Goal: Task Accomplishment & Management: Use online tool/utility

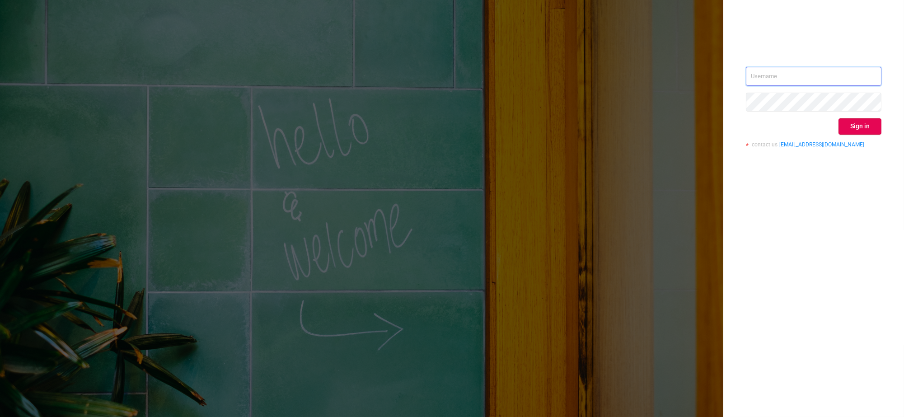
click at [860, 70] on input "text" at bounding box center [814, 76] width 136 height 19
click at [791, 77] on input "zac" at bounding box center [814, 76] width 136 height 19
type input "[EMAIL_ADDRESS][DOMAIN_NAME]"
click at [869, 132] on button "Sign in" at bounding box center [859, 126] width 43 height 16
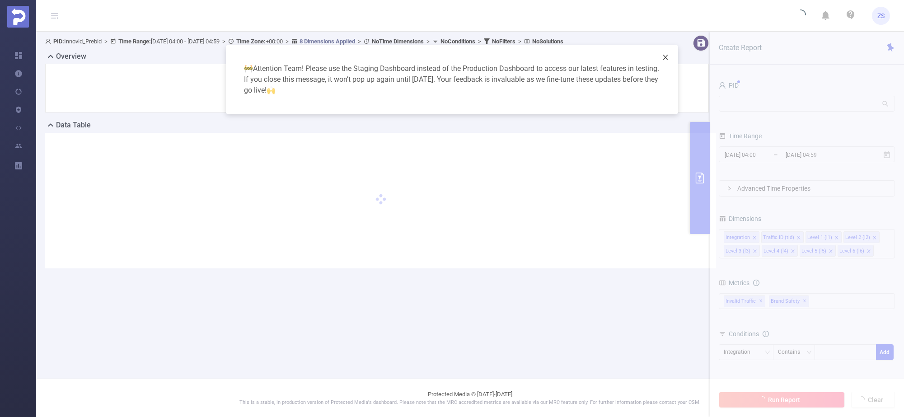
click at [664, 57] on icon "icon: close" at bounding box center [665, 57] width 5 height 5
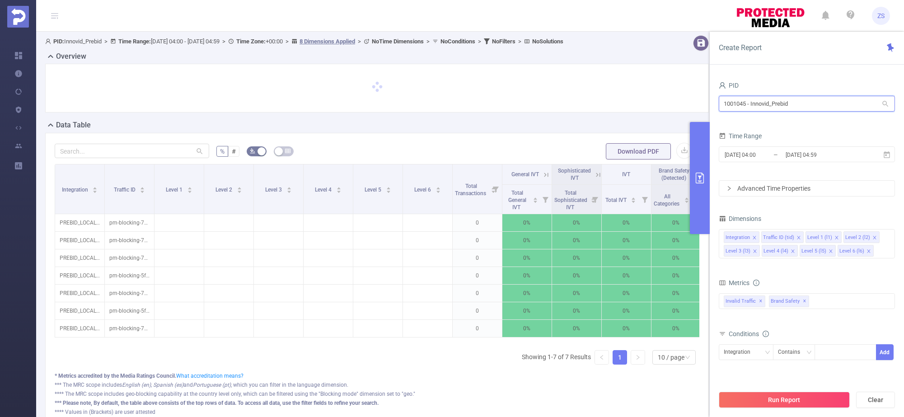
click at [743, 102] on input "1001045 - Innovid_Prebid" at bounding box center [807, 104] width 176 height 16
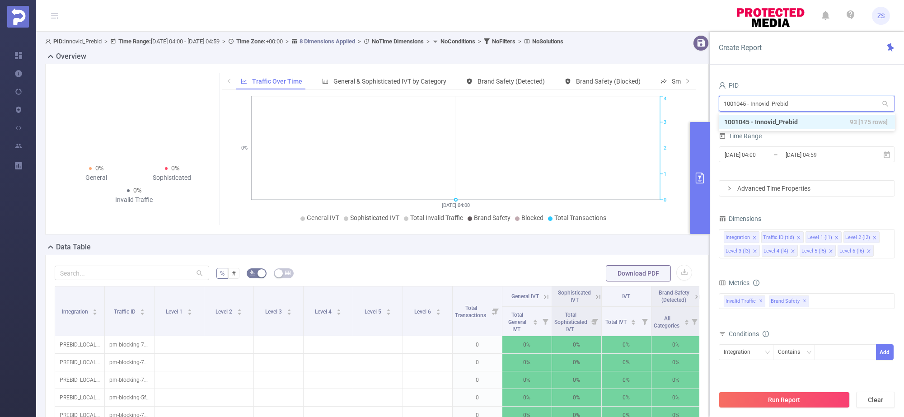
paste input "7"
type input "1001047"
click at [786, 123] on li "1001047 - Innovid_Test2_VAST 25 [11 rows]" at bounding box center [807, 122] width 176 height 14
click at [795, 403] on button "Run Report" at bounding box center [784, 400] width 131 height 16
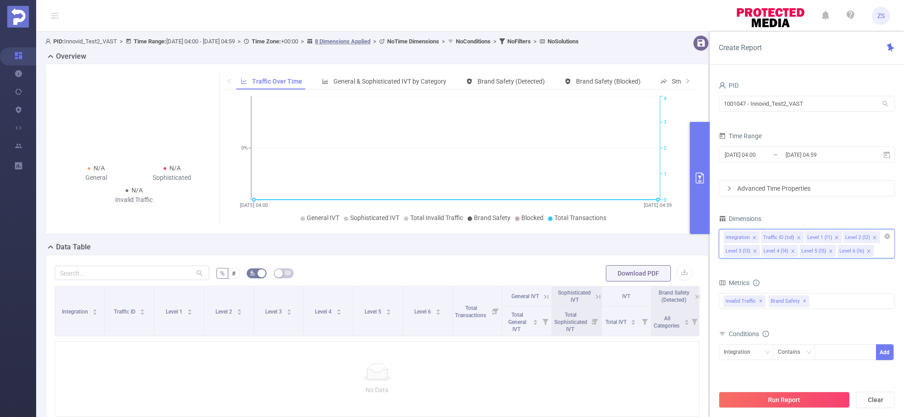
click at [877, 249] on input at bounding box center [877, 251] width 5 height 12
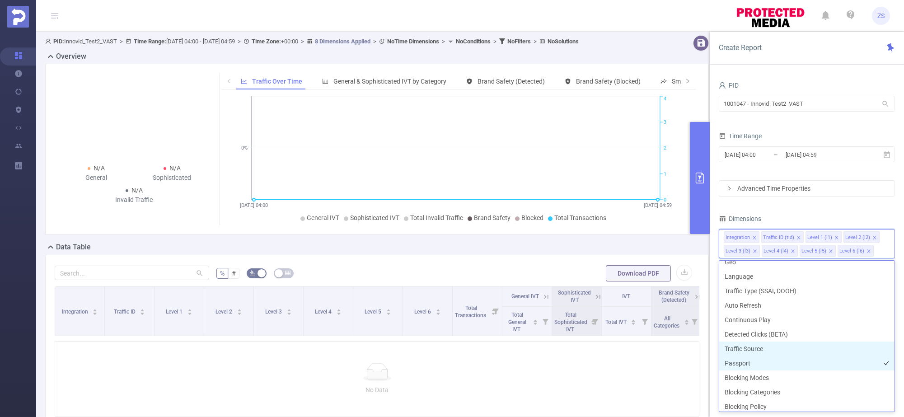
scroll to position [225, 0]
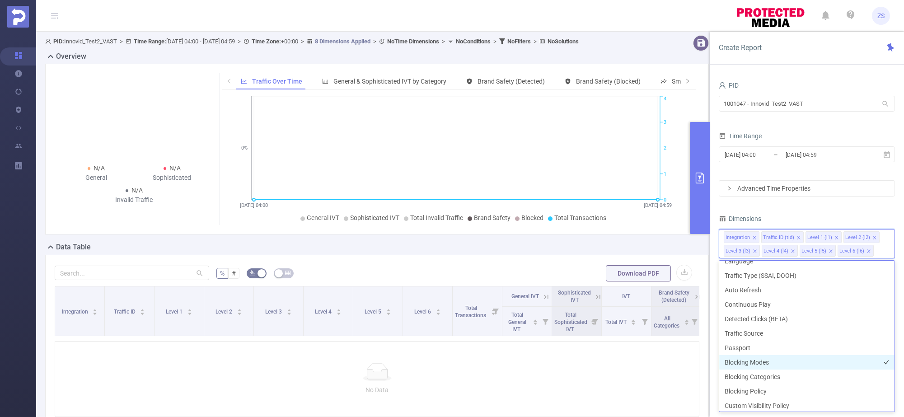
click at [773, 360] on li "Blocking Modes" at bounding box center [806, 362] width 175 height 14
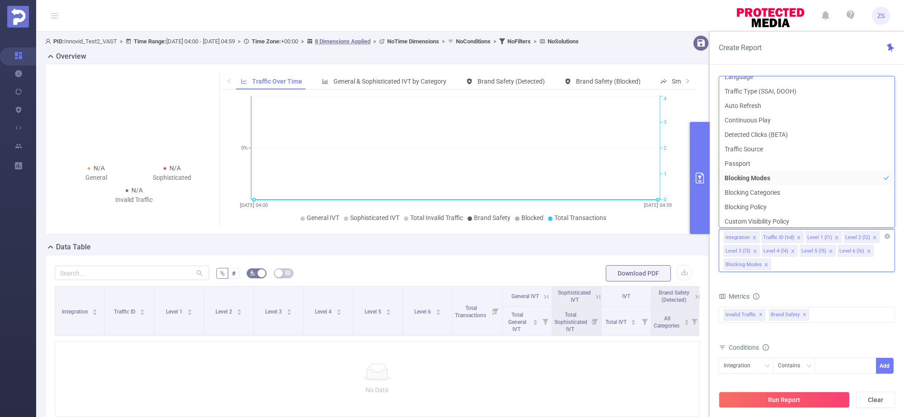
click at [797, 268] on div "Integration Traffic ID (tid) Level 1 (l1) Level 2 (l2) Level 3 (l3) Level 4 (l4…" at bounding box center [807, 250] width 176 height 43
click at [783, 267] on div "Integration Traffic ID (tid) Level 1 (l1) Level 2 (l2) Level 3 (l3) Level 4 (l4…" at bounding box center [807, 250] width 176 height 43
click at [781, 268] on div "Integration Traffic ID (tid) Level 1 (l1) Level 2 (l2) Level 3 (l3) Level 4 (l4…" at bounding box center [807, 250] width 176 height 43
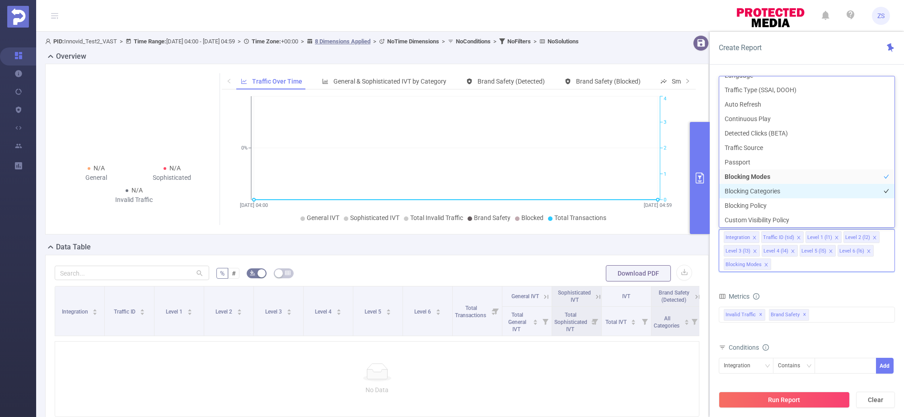
click at [775, 189] on li "Blocking Categories" at bounding box center [806, 191] width 175 height 14
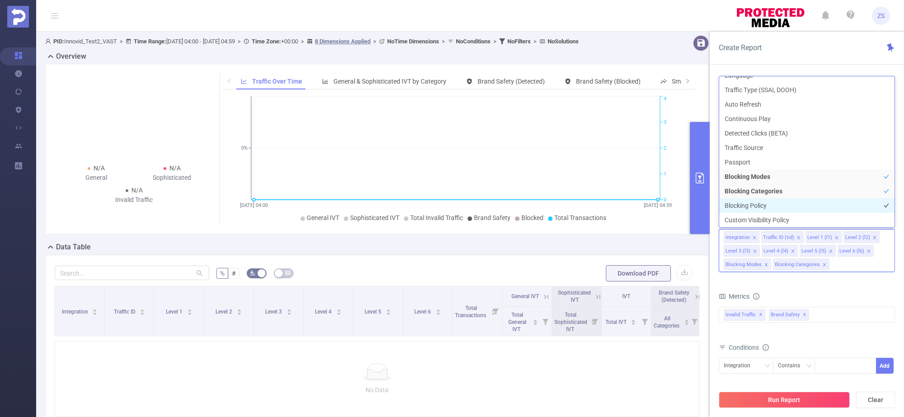
click at [775, 207] on li "Blocking Policy" at bounding box center [806, 205] width 175 height 14
click at [861, 291] on div "Metrics" at bounding box center [807, 297] width 176 height 15
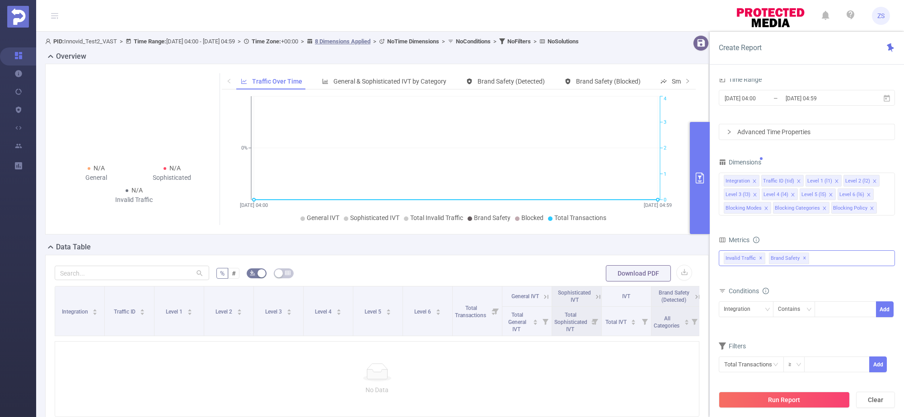
click at [819, 257] on div "Invalid Traffic ✕ Brand Safety ✕" at bounding box center [807, 258] width 176 height 16
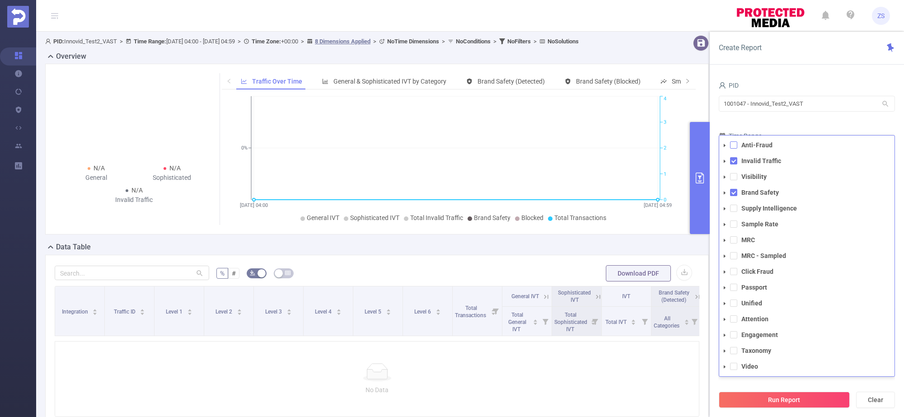
click at [733, 143] on span at bounding box center [733, 144] width 7 height 7
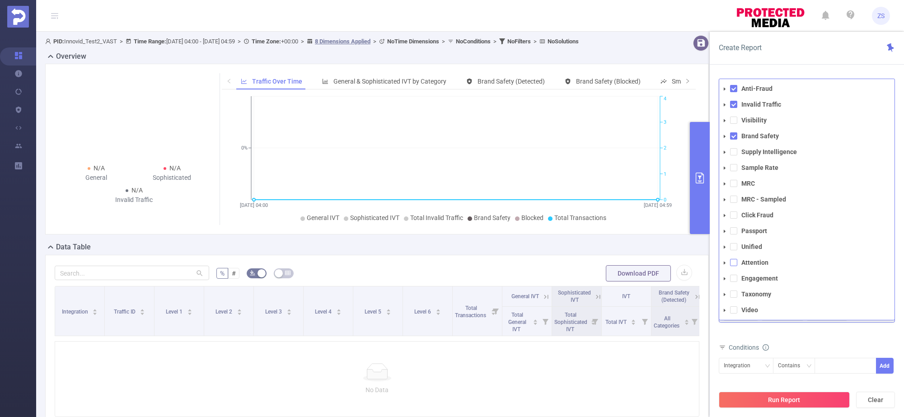
click at [733, 261] on span at bounding box center [733, 262] width 7 height 7
click at [732, 278] on span at bounding box center [733, 278] width 7 height 7
click at [731, 293] on span at bounding box center [733, 293] width 7 height 7
click at [733, 305] on li "Video" at bounding box center [806, 310] width 175 height 12
click at [731, 310] on span at bounding box center [733, 309] width 7 height 7
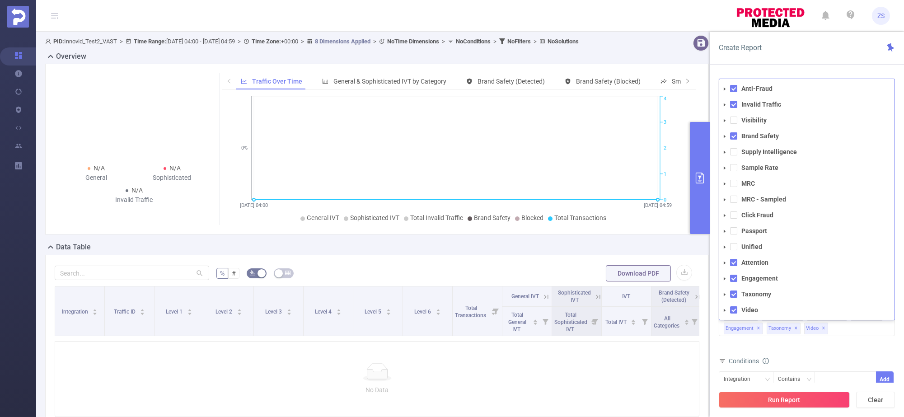
click at [806, 352] on div "Metrics total Total General IVT Data Centers Disclosed Bots Known Crawlers Irre…" at bounding box center [807, 322] width 176 height 64
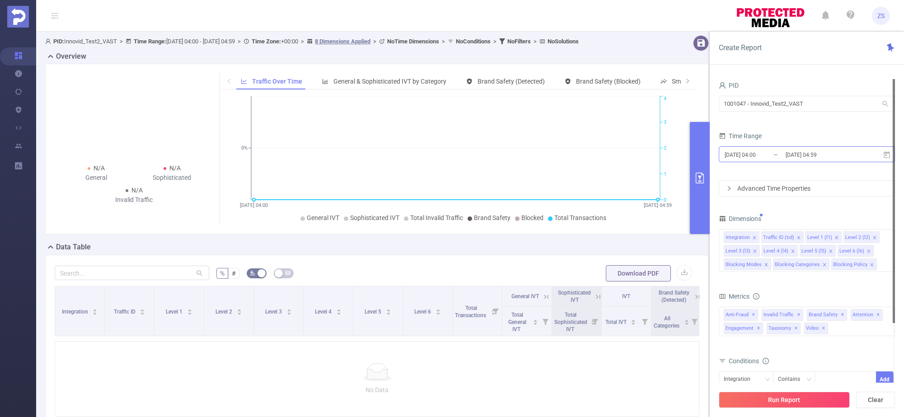
click at [798, 153] on input "[DATE] 04:59" at bounding box center [821, 155] width 73 height 12
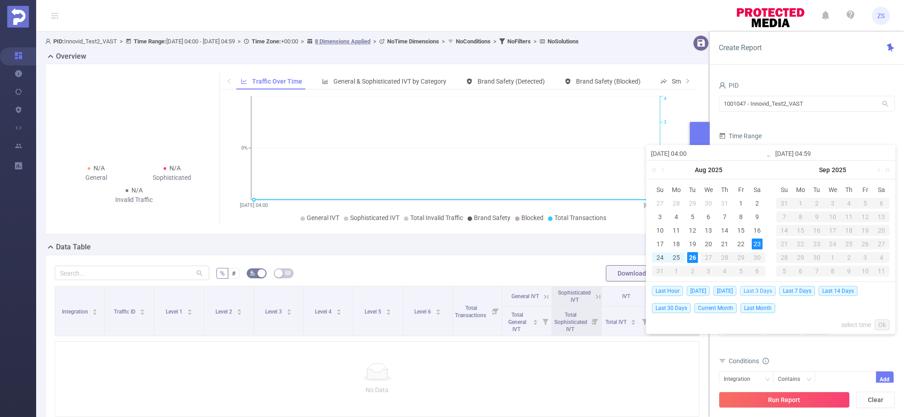
click at [768, 291] on span "Last 3 Days" at bounding box center [758, 291] width 36 height 10
type input "[DATE] 00:00"
type input "[DATE] 23:59"
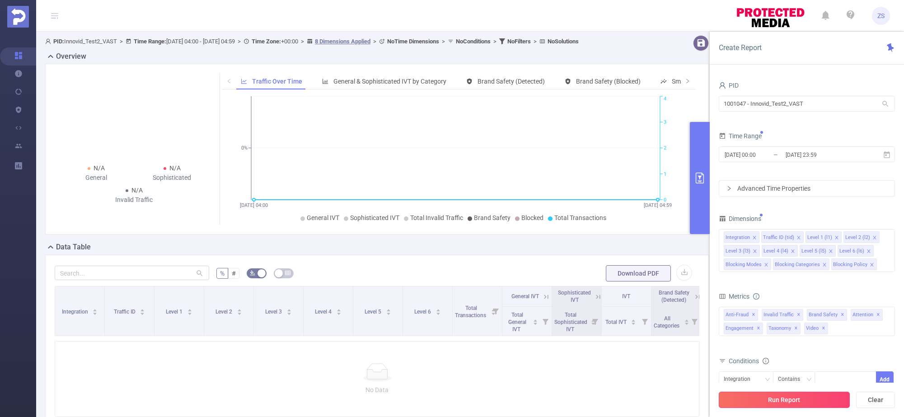
click at [798, 400] on button "Run Report" at bounding box center [784, 400] width 131 height 16
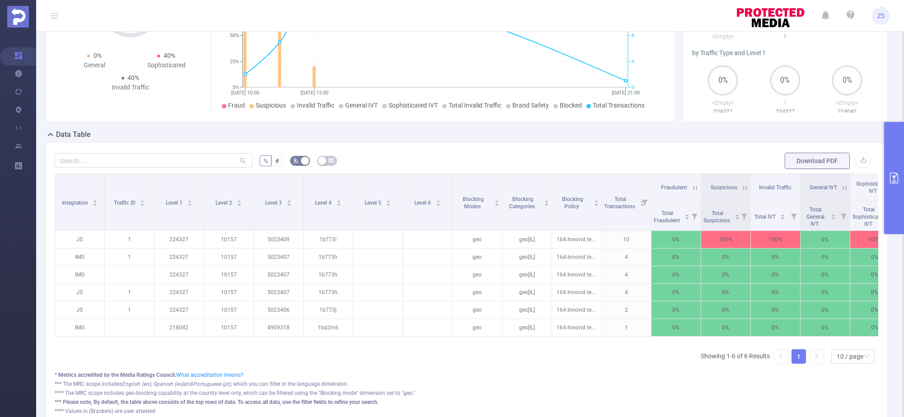
scroll to position [0, 76]
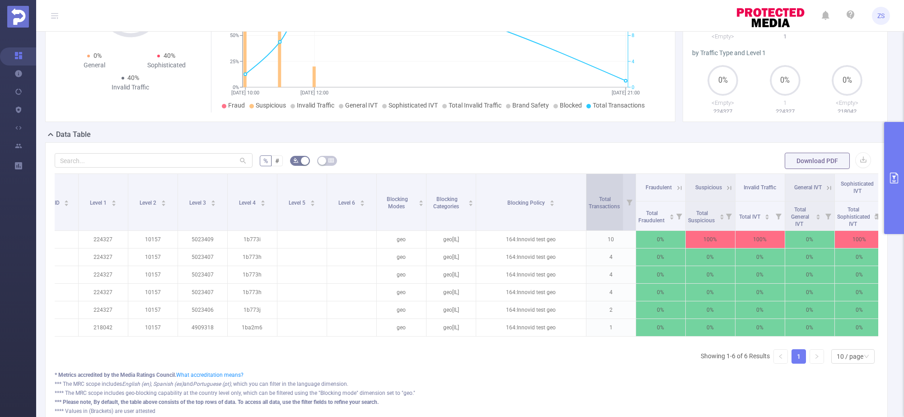
drag, startPoint x: 524, startPoint y: 210, endPoint x: 584, endPoint y: 219, distance: 61.2
click at [584, 219] on span at bounding box center [586, 202] width 5 height 56
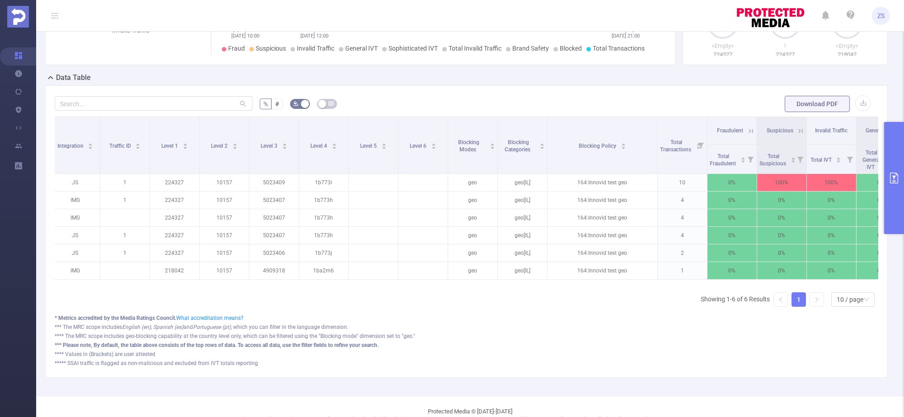
scroll to position [0, 0]
